Goal: Task Accomplishment & Management: Use online tool/utility

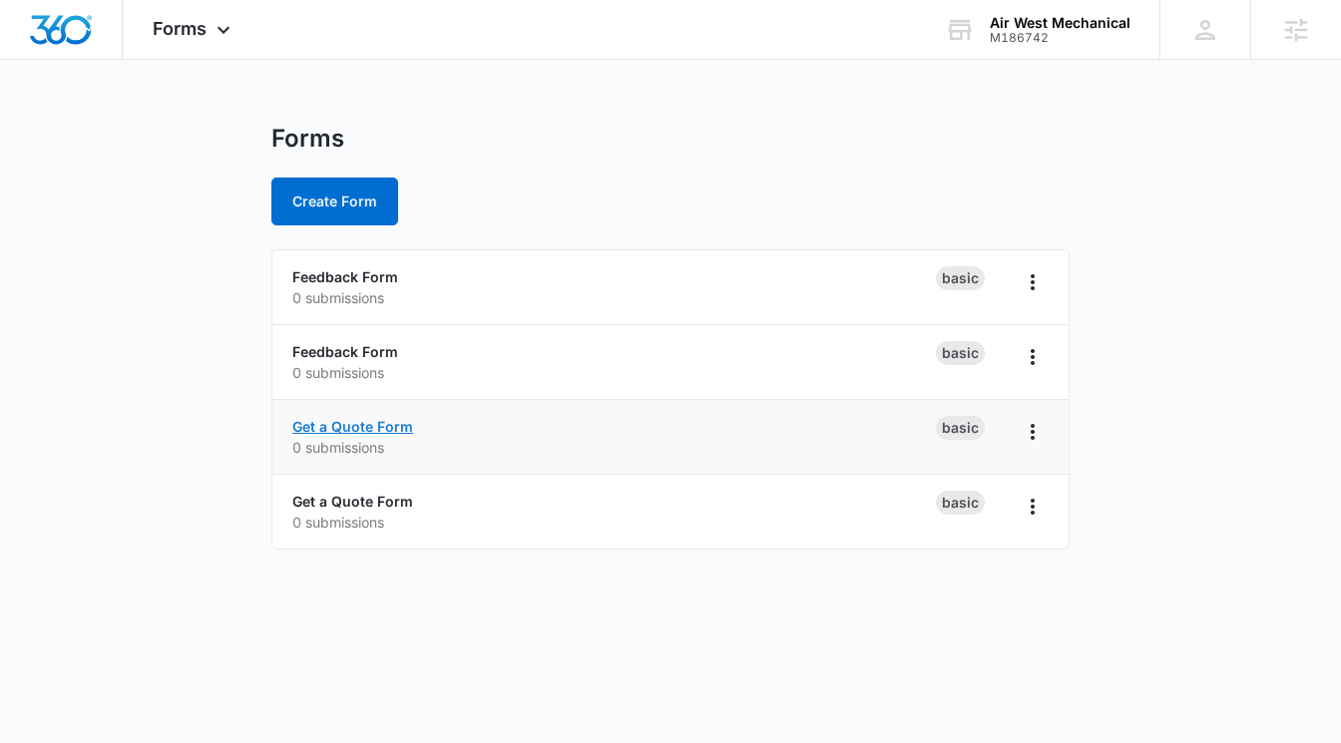
click at [364, 421] on link "Get a Quote Form" at bounding box center [352, 426] width 121 height 17
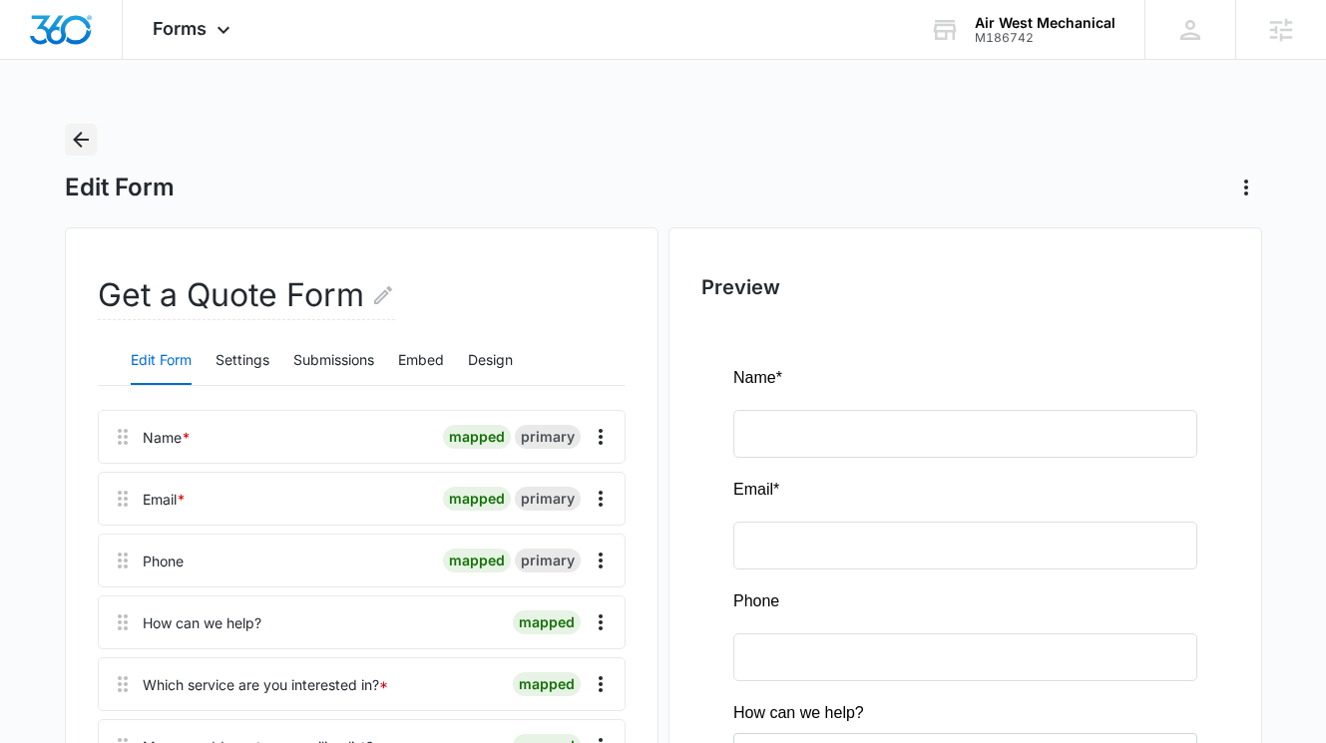
click at [77, 144] on icon "Back" at bounding box center [81, 140] width 16 height 16
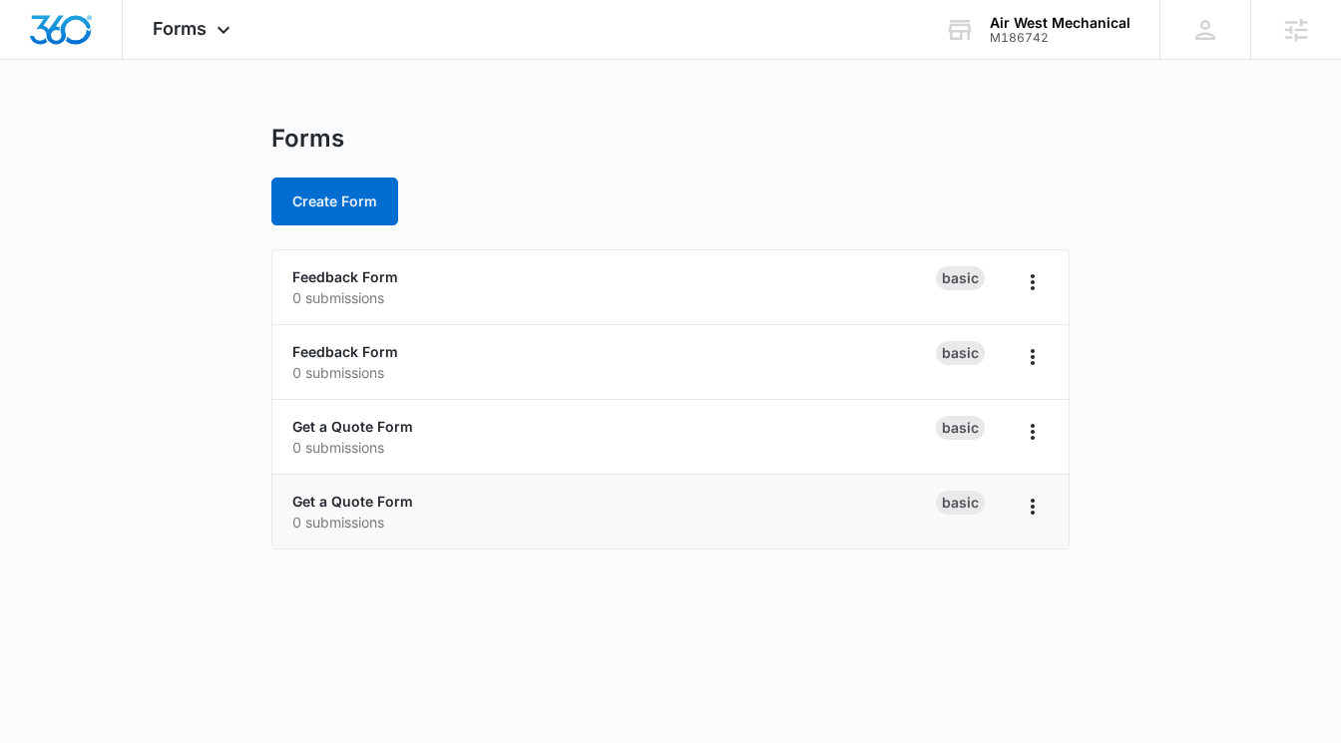
click at [396, 511] on div "Get a Quote Form 0 submissions" at bounding box center [613, 512] width 643 height 42
click at [395, 504] on link "Get a Quote Form" at bounding box center [352, 501] width 121 height 17
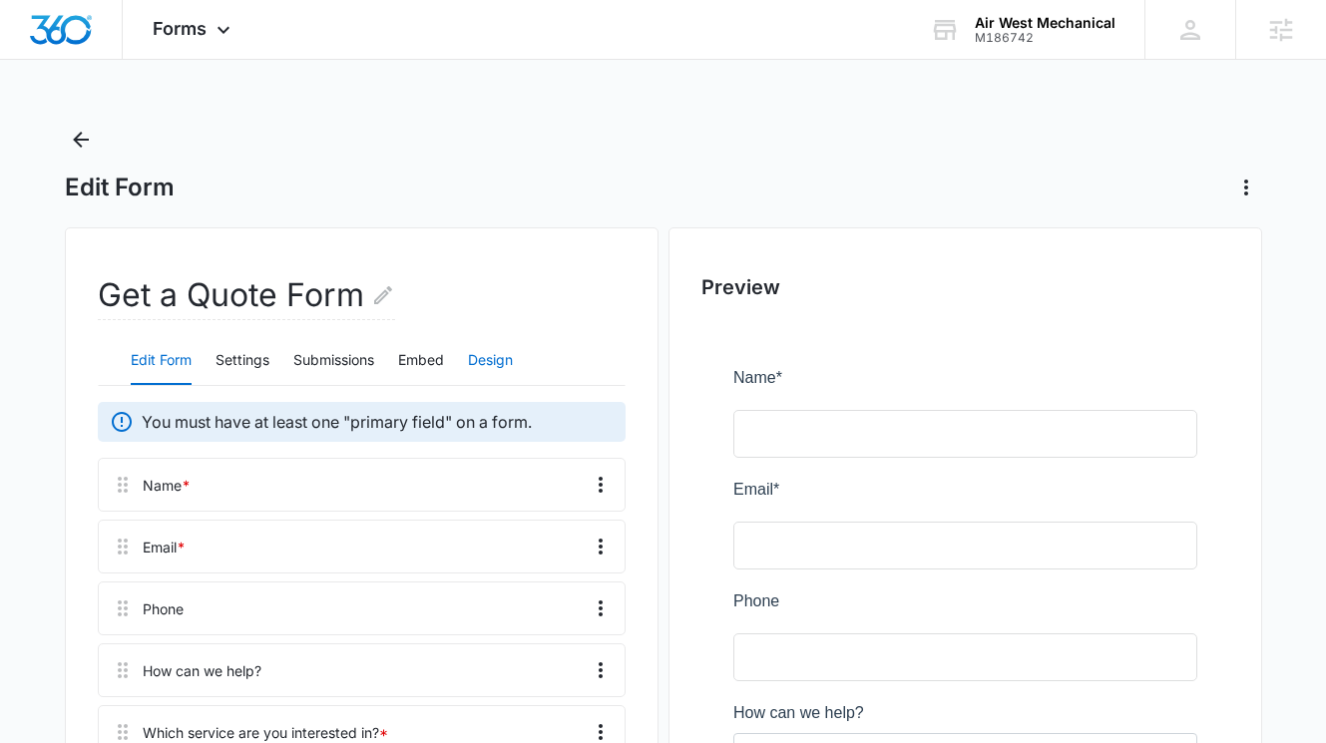
click at [497, 358] on button "Design" at bounding box center [490, 361] width 45 height 48
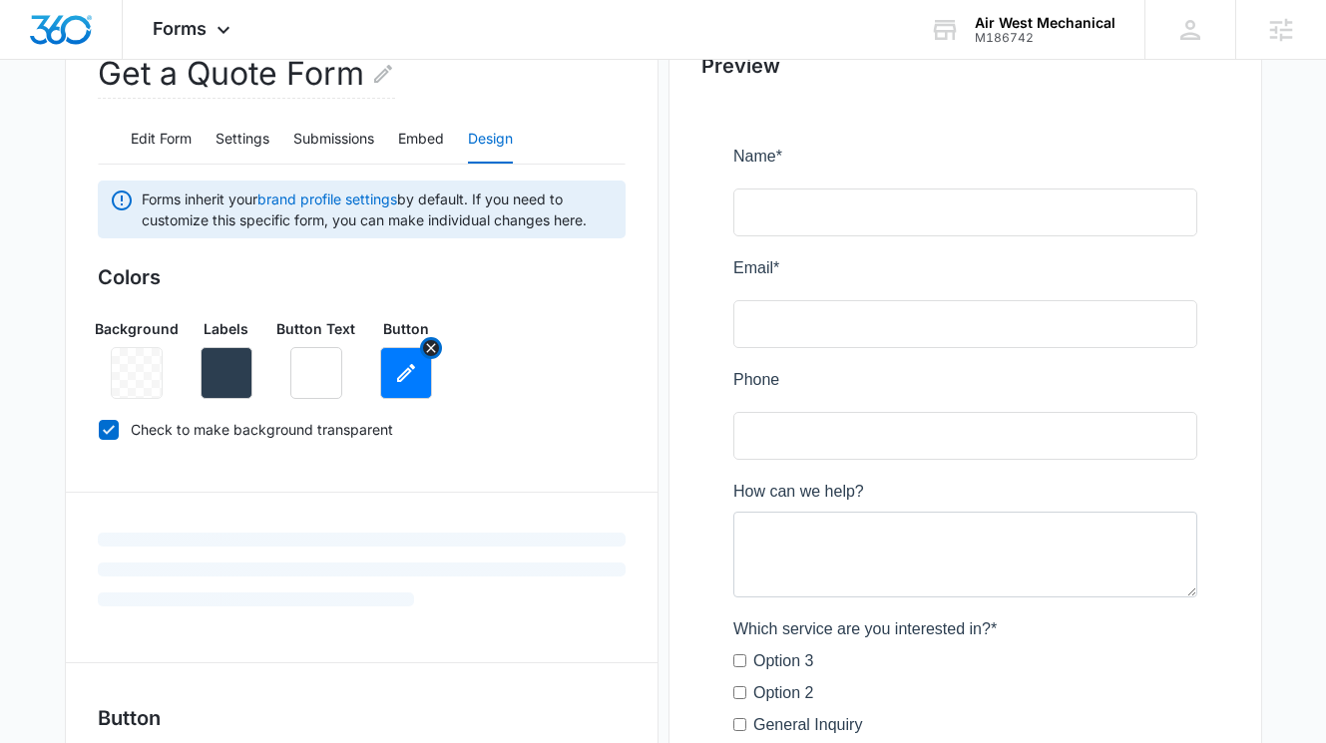
click at [416, 388] on button "button" at bounding box center [406, 373] width 52 height 52
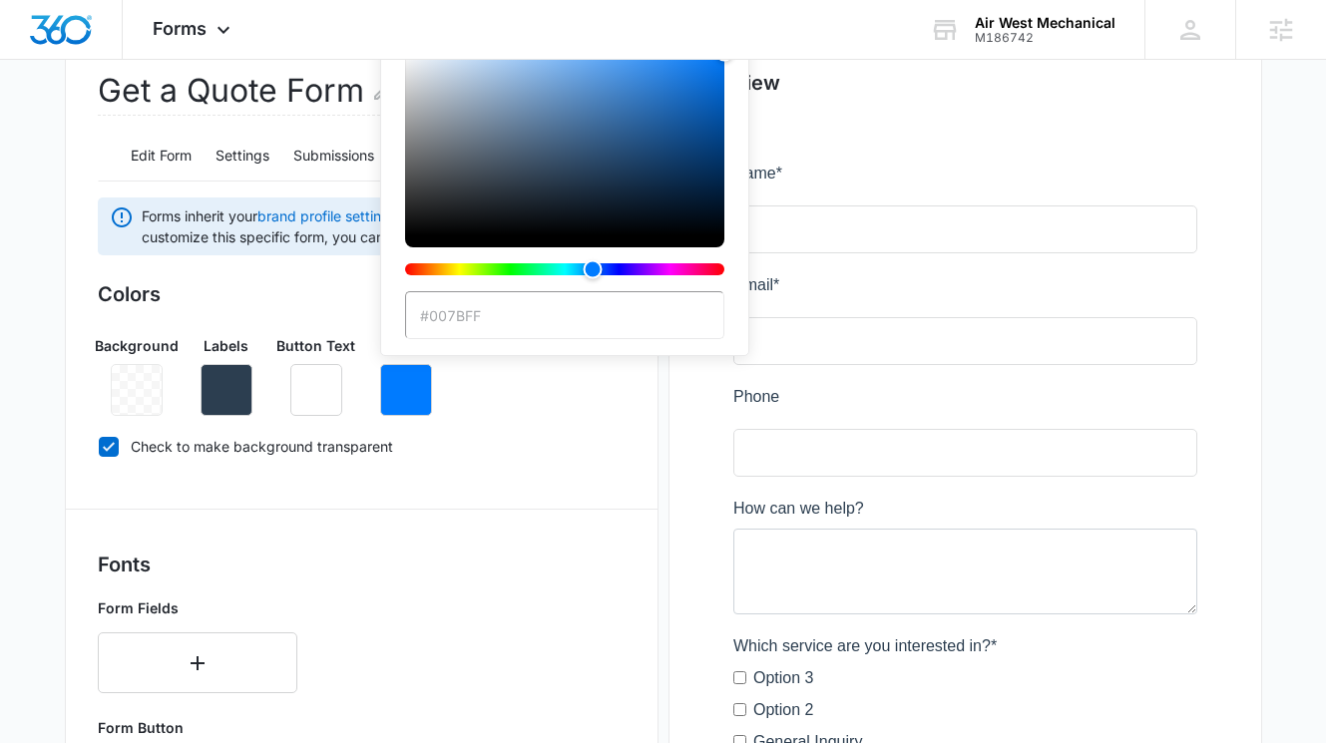
paste input "ff2225"
type input "#ff2225"
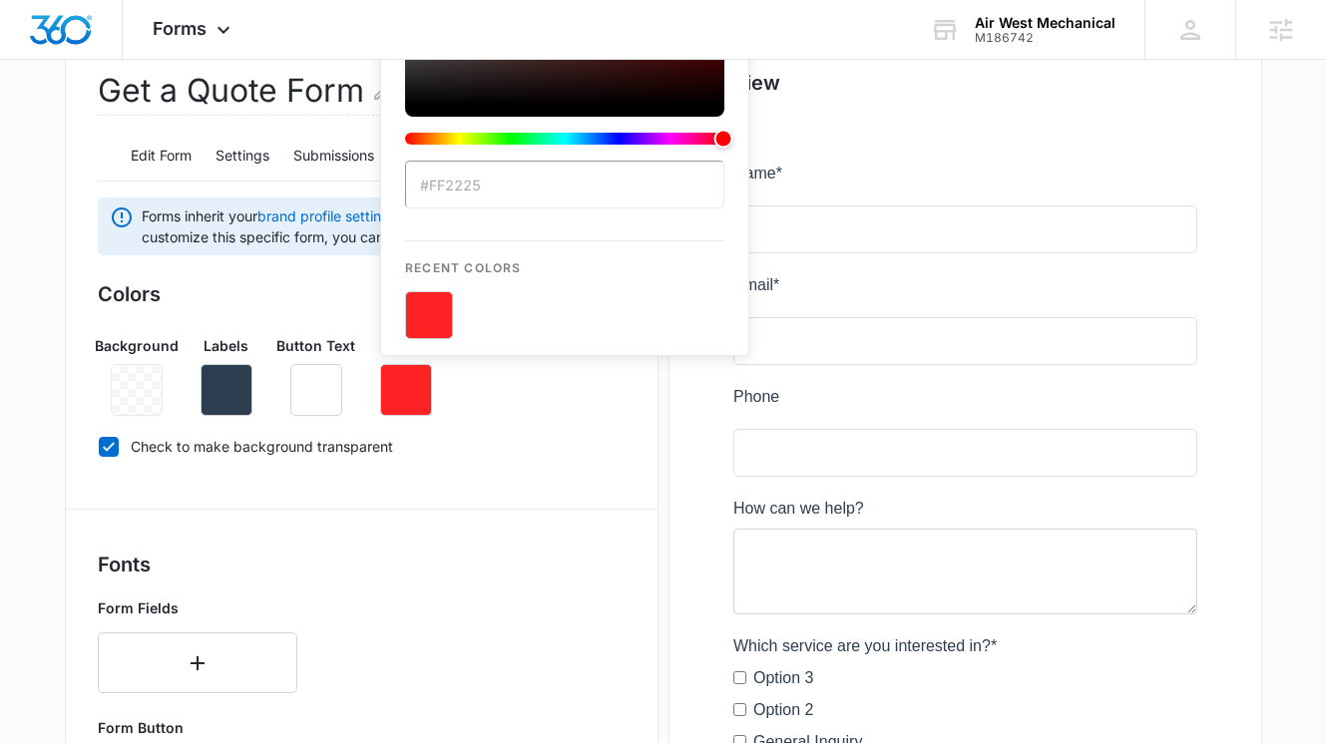
click at [489, 387] on div "Background Labels Button Text Button #ff2225 Recent Colors" at bounding box center [362, 367] width 528 height 97
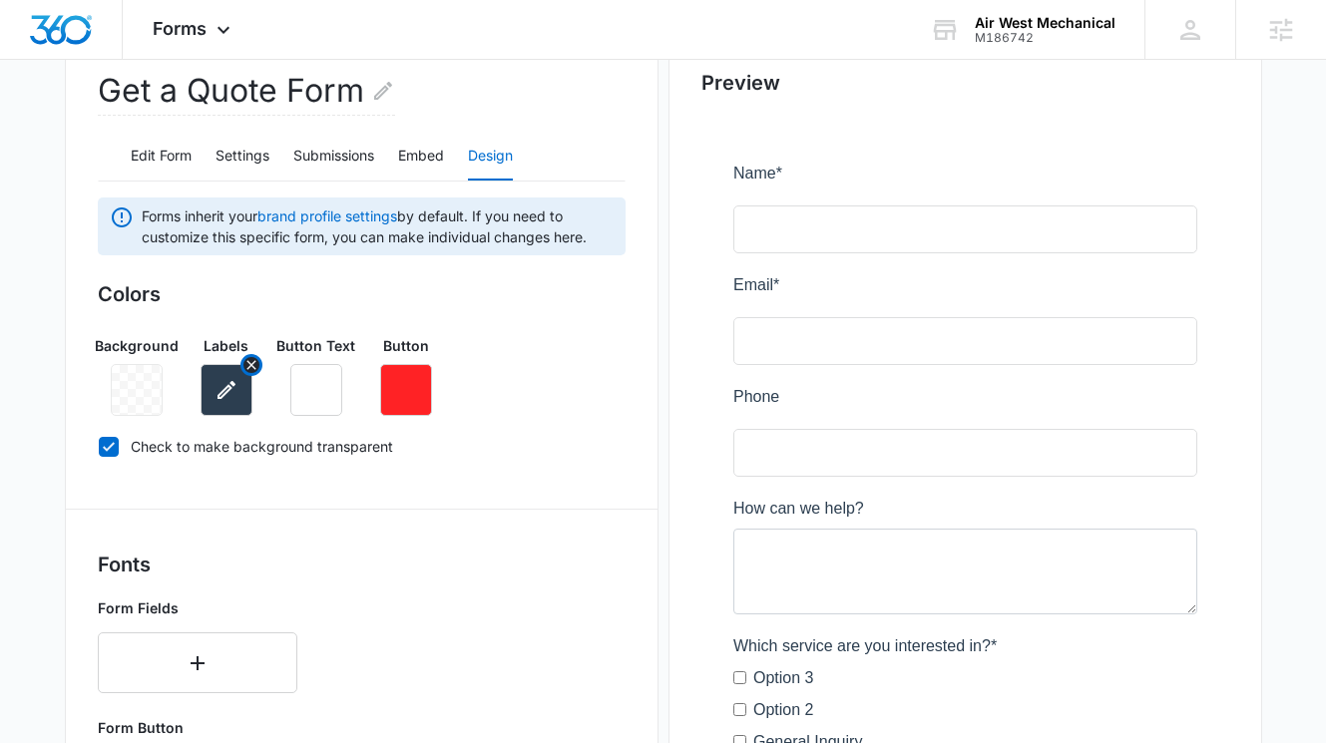
click at [228, 382] on icon "button" at bounding box center [226, 390] width 24 height 24
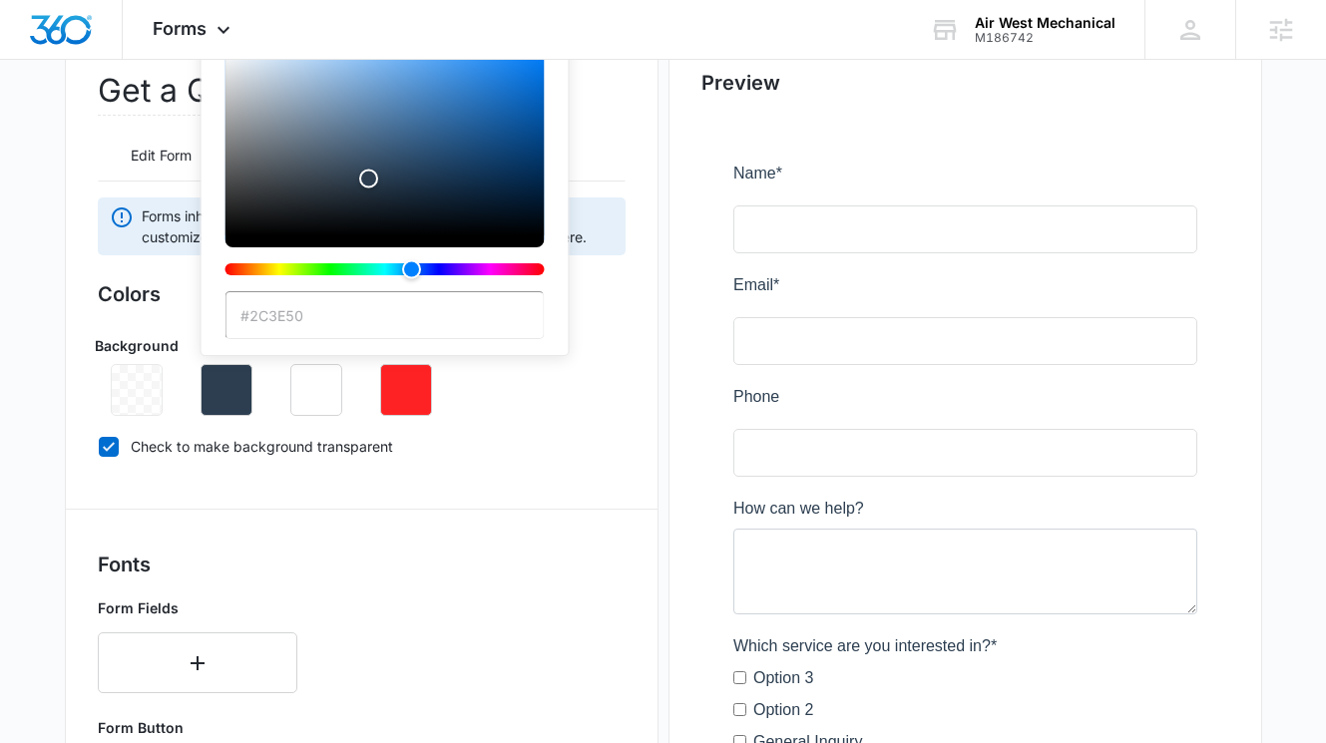
paste input "00000"
type input "#000000"
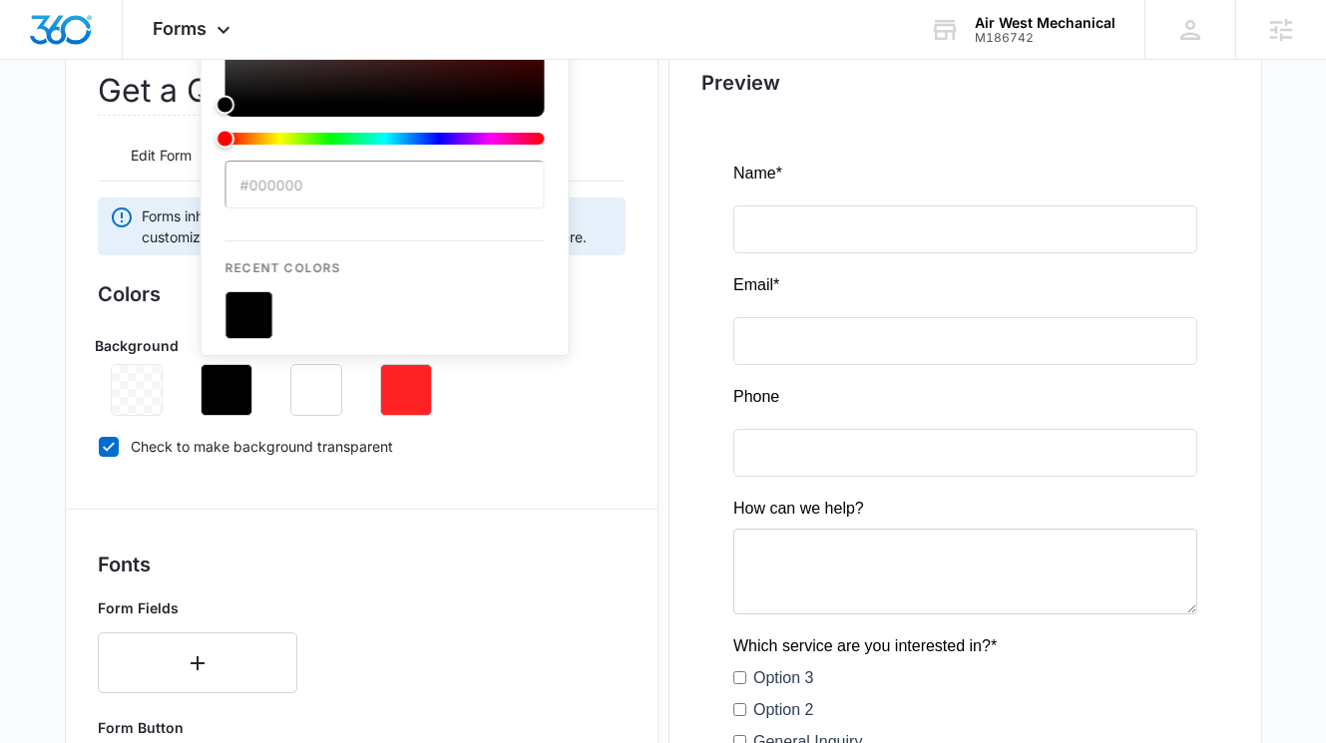
click at [480, 404] on div "Background Labels #000000 Recent Colors Button Text Button" at bounding box center [362, 367] width 528 height 97
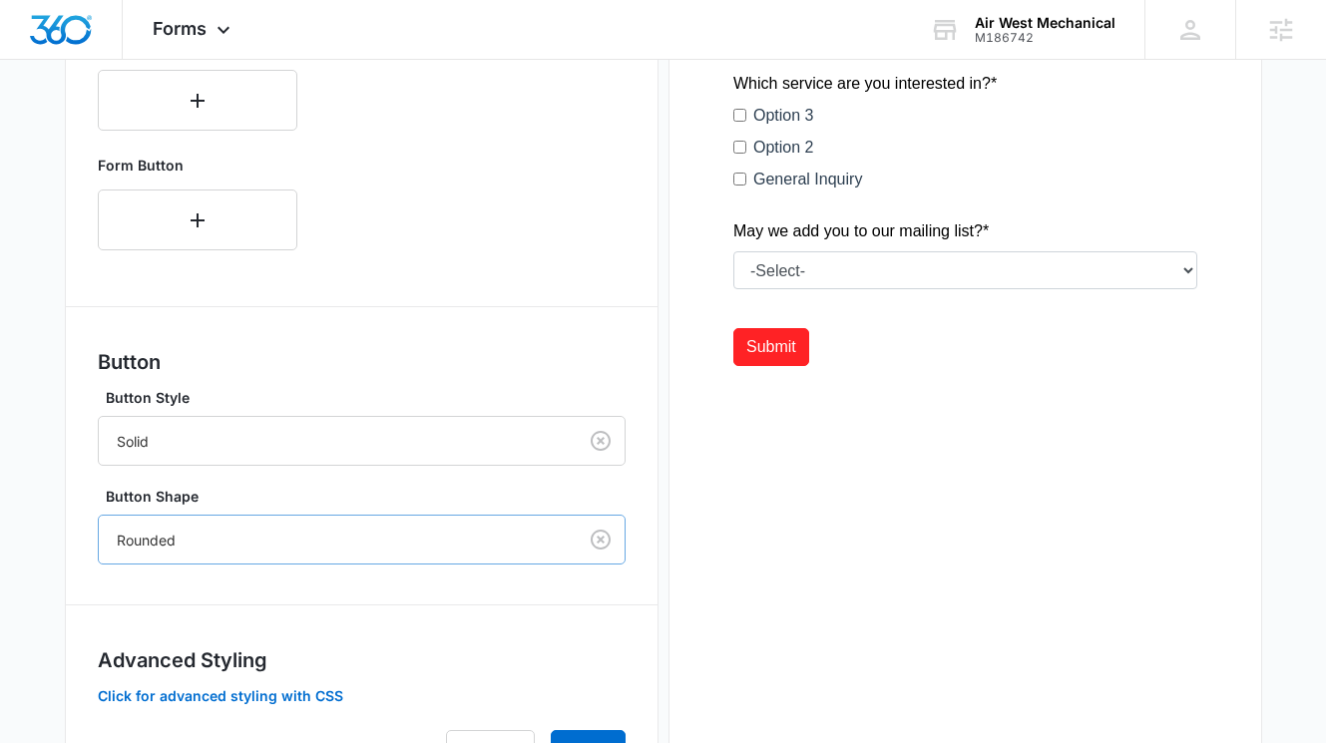
scroll to position [875, 0]
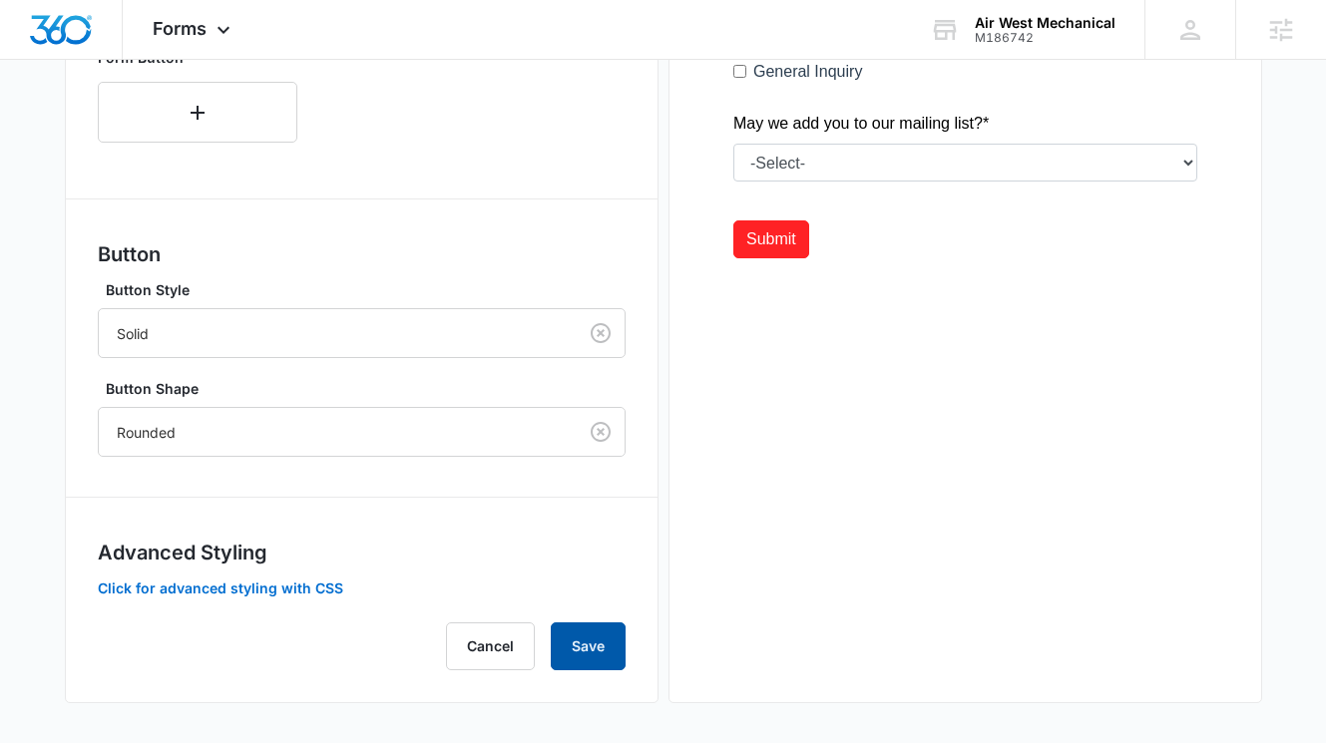
click at [594, 668] on button "Save" at bounding box center [588, 646] width 75 height 48
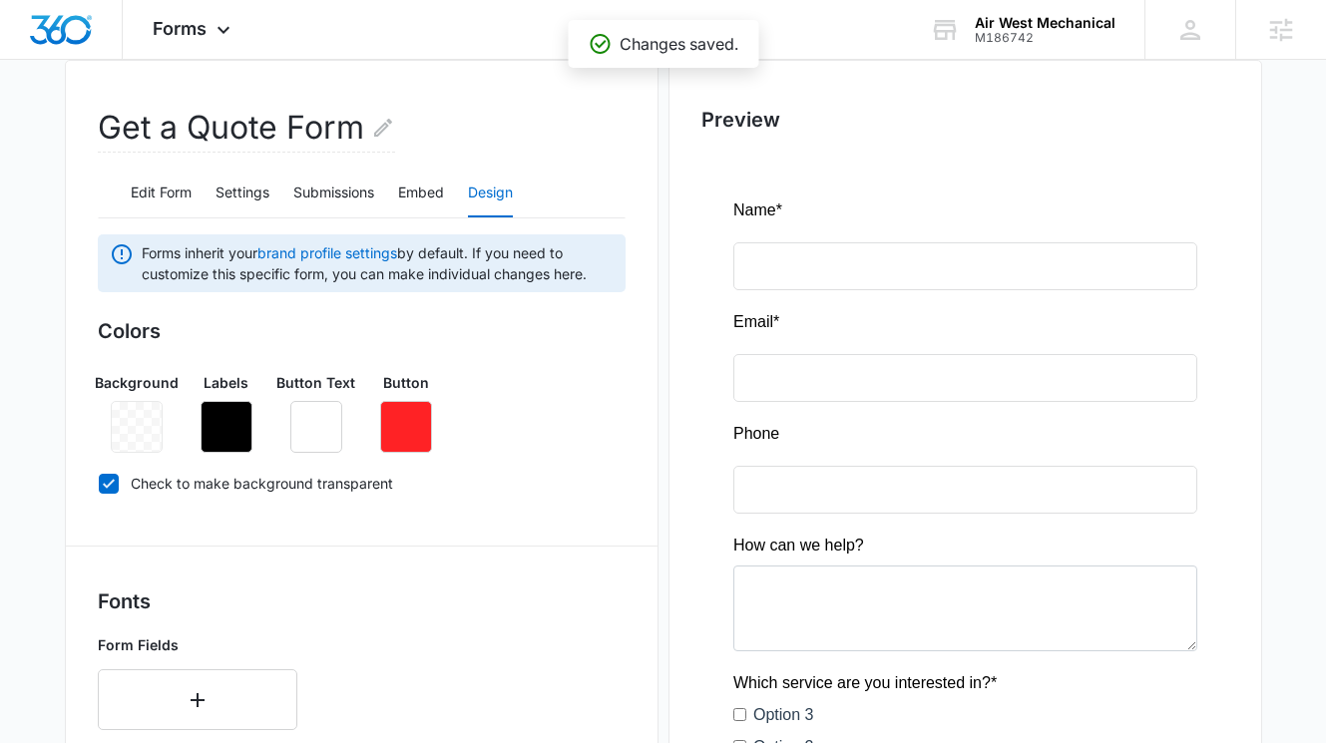
scroll to position [0, 0]
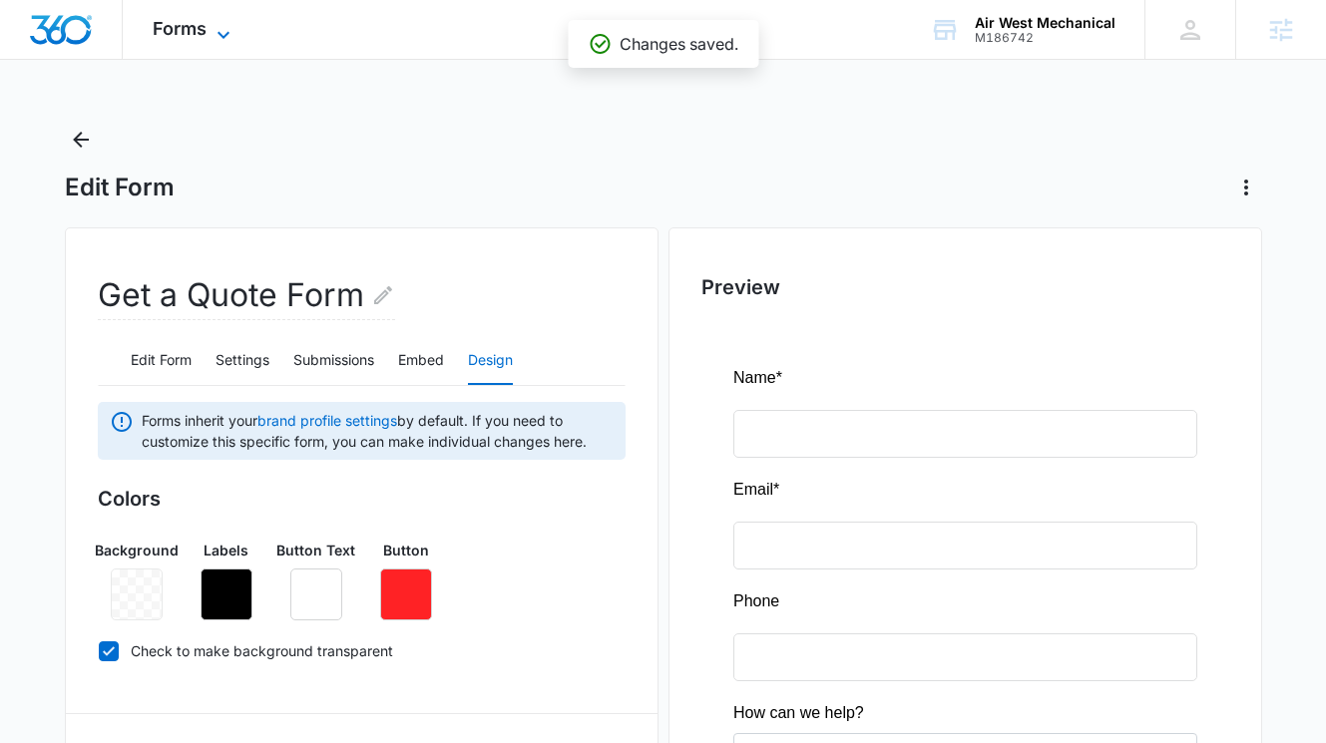
click at [194, 24] on span "Forms" at bounding box center [180, 28] width 54 height 21
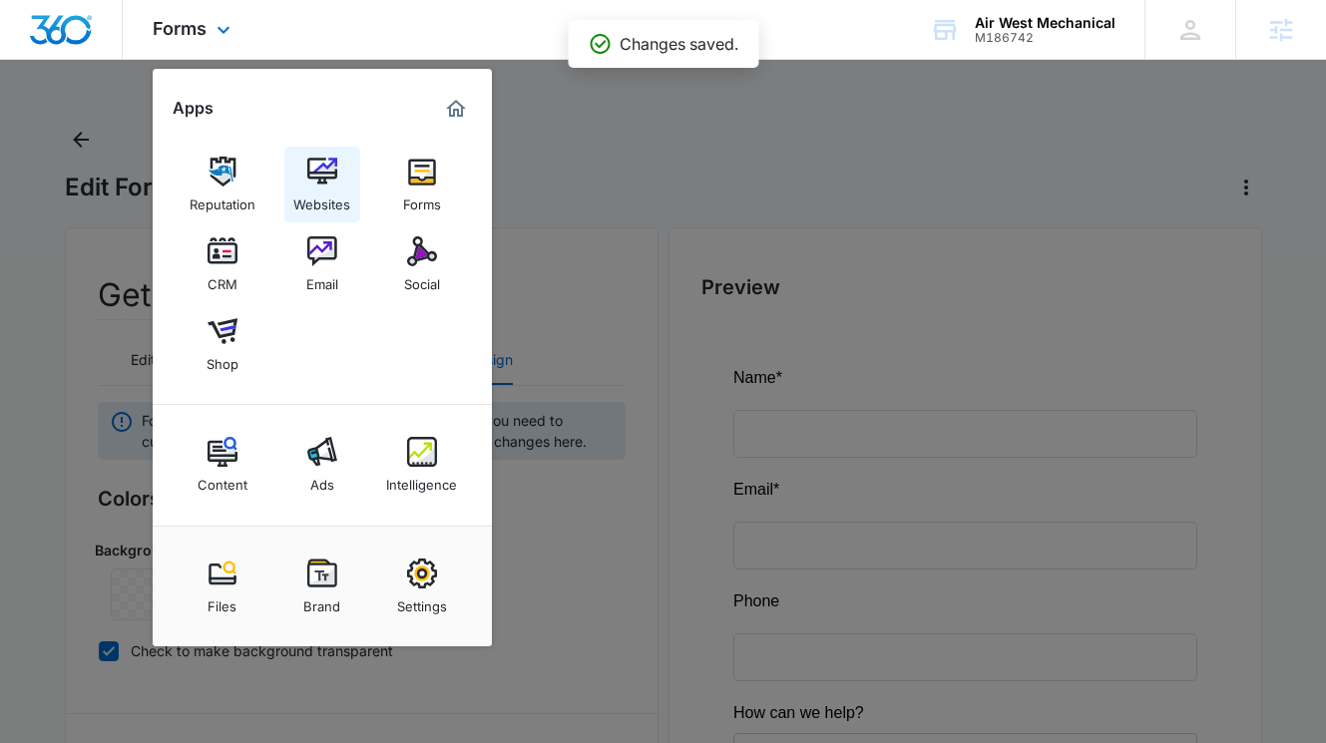
click at [321, 175] on img at bounding box center [322, 172] width 30 height 30
